Goal: Transaction & Acquisition: Purchase product/service

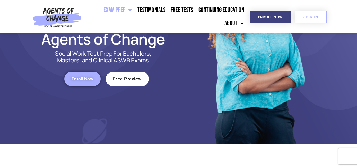
scroll to position [88, 0]
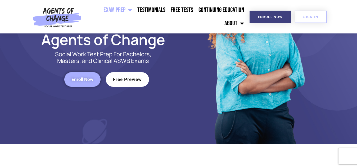
click at [91, 77] on span "Enroll Now" at bounding box center [82, 79] width 22 height 5
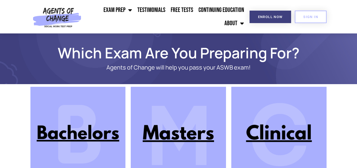
click at [165, 129] on img at bounding box center [178, 134] width 95 height 95
